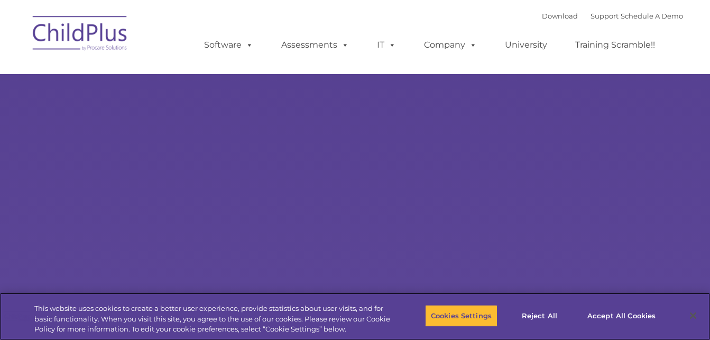
select select "MEDIUM"
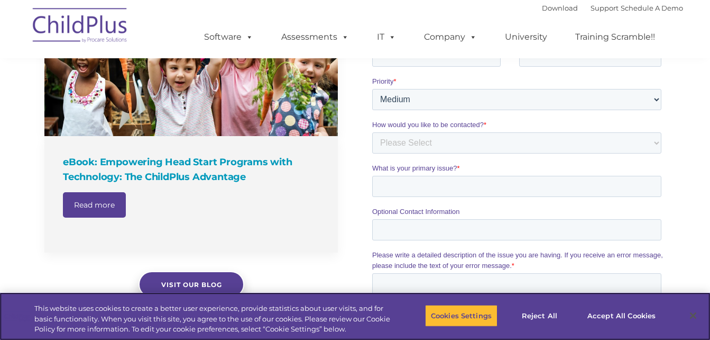
scroll to position [836, 0]
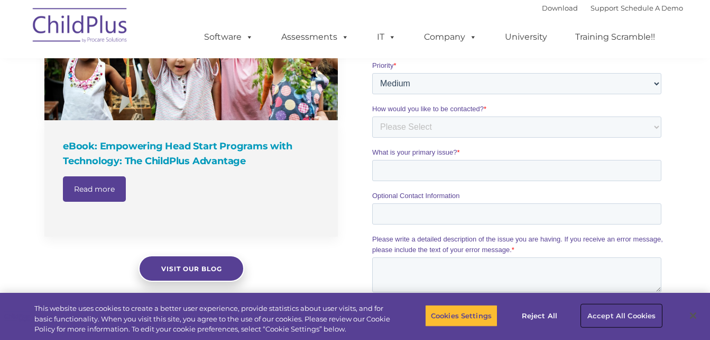
click at [609, 318] on button "Accept All Cookies" at bounding box center [622, 315] width 80 height 22
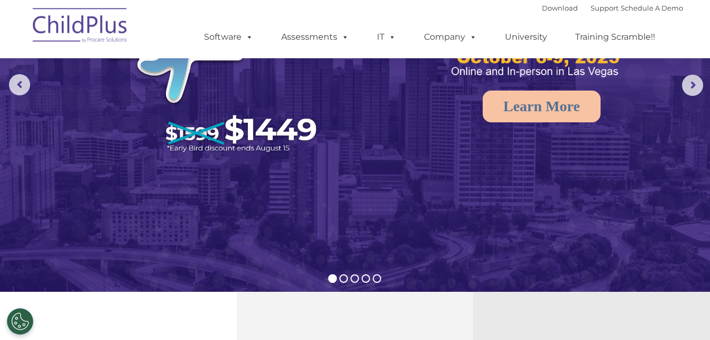
scroll to position [0, 0]
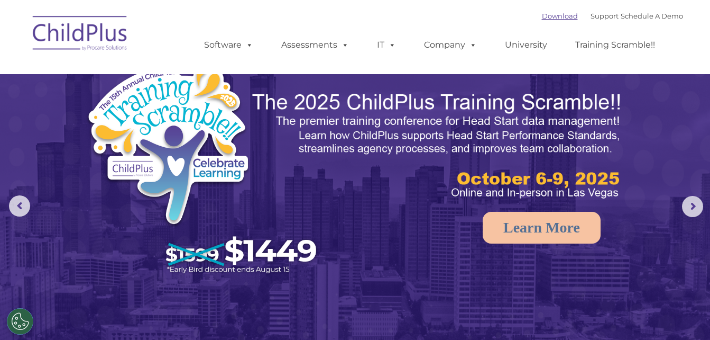
click at [542, 19] on link "Download" at bounding box center [560, 16] width 36 height 8
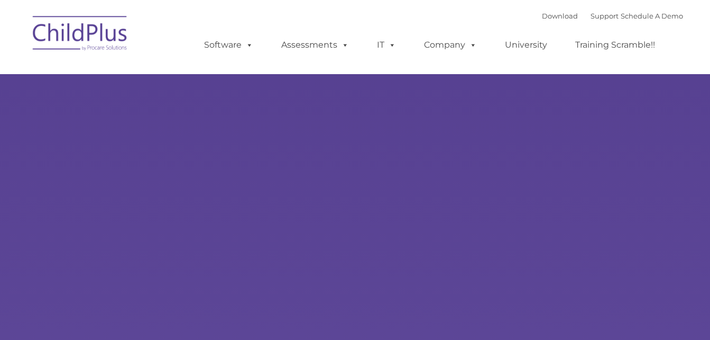
type input ""
select select "MEDIUM"
